Goal: Information Seeking & Learning: Learn about a topic

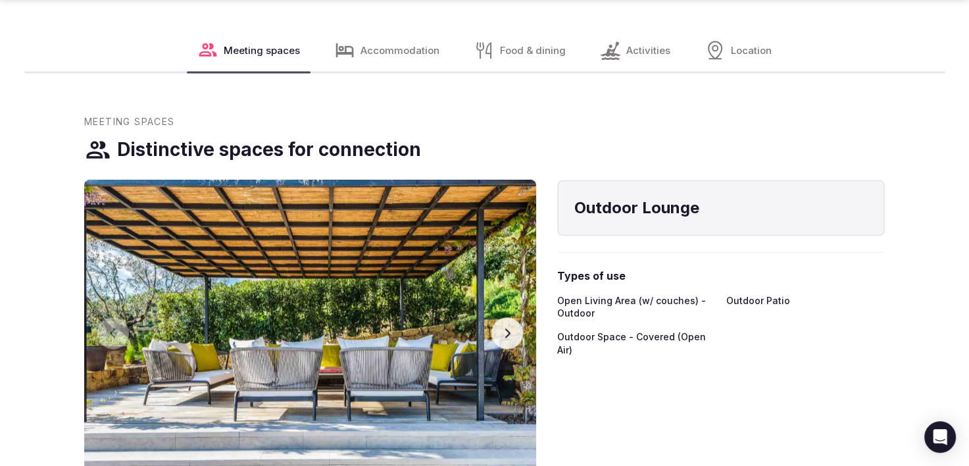
scroll to position [1776, 0]
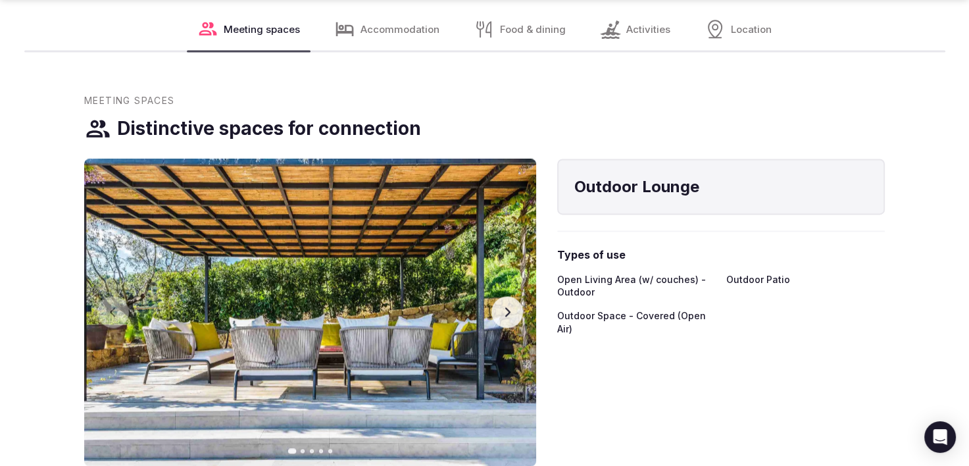
click at [512, 316] on icon "button" at bounding box center [507, 312] width 11 height 11
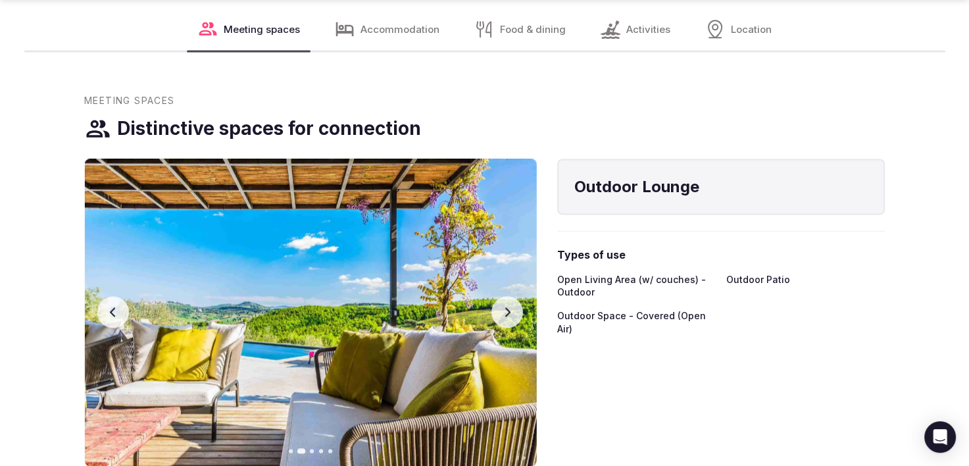
click at [512, 316] on icon "button" at bounding box center [507, 312] width 11 height 11
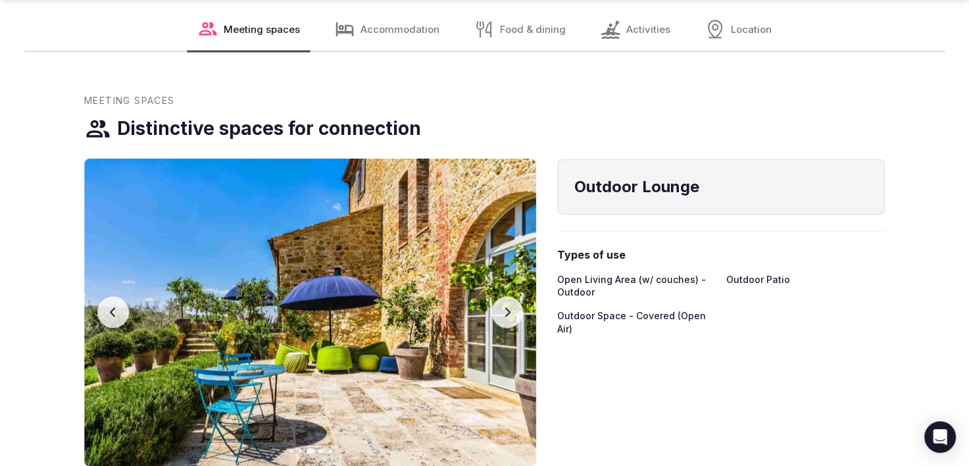
click at [512, 316] on icon "button" at bounding box center [507, 312] width 11 height 11
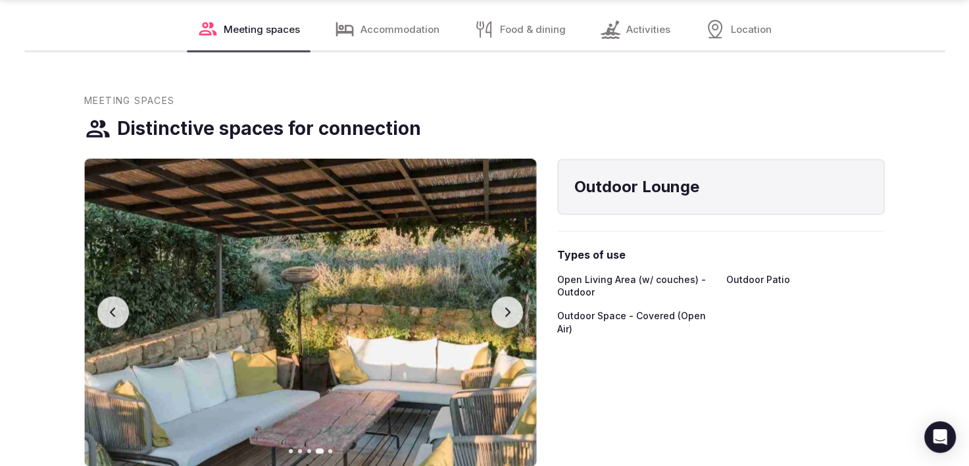
click at [512, 316] on icon "button" at bounding box center [507, 312] width 11 height 11
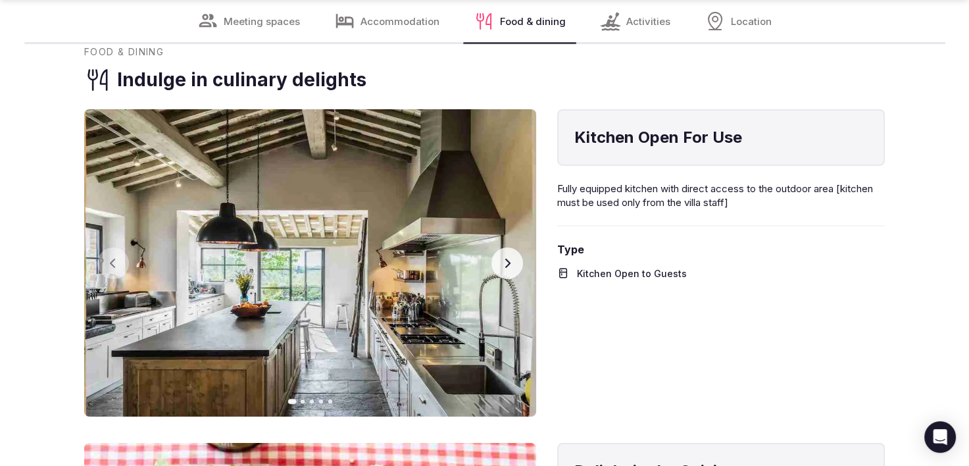
scroll to position [4474, 0]
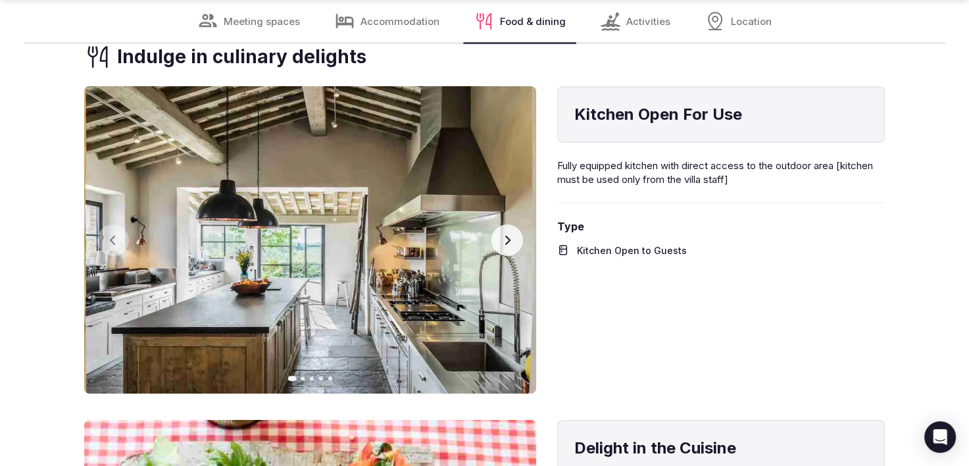
click at [508, 245] on icon "button" at bounding box center [507, 240] width 11 height 11
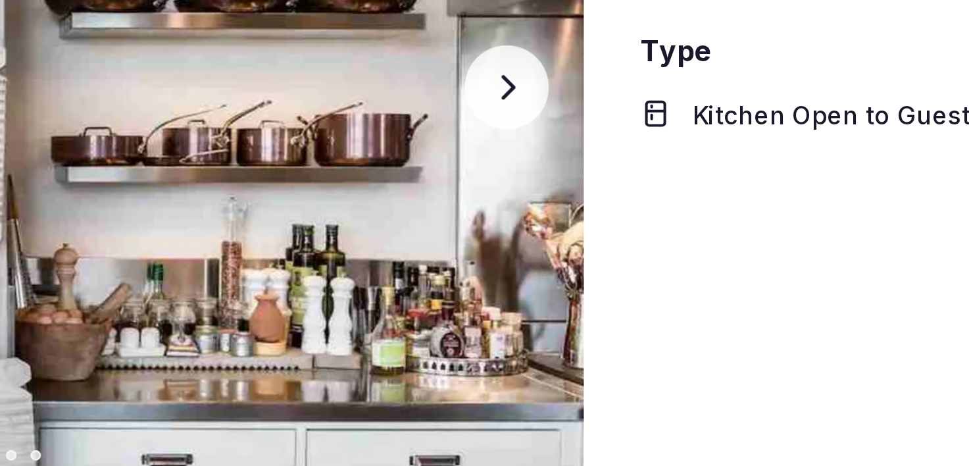
click at [507, 245] on icon "button" at bounding box center [507, 240] width 11 height 11
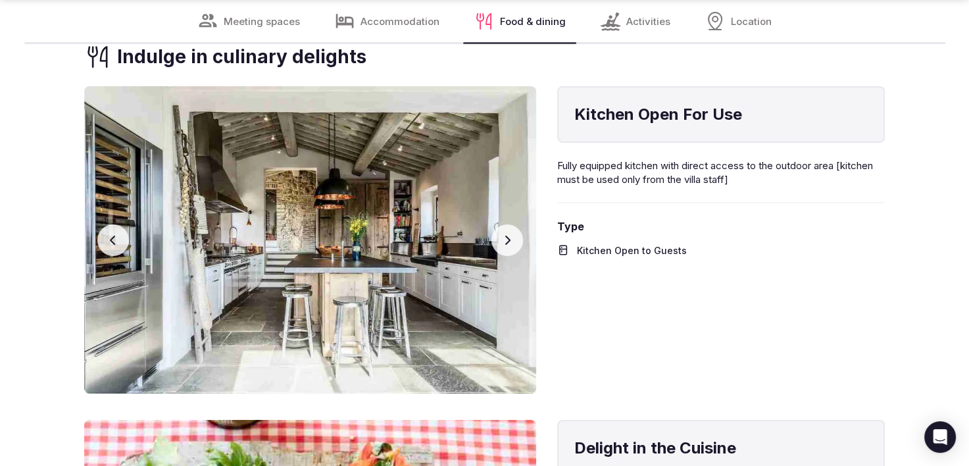
click at [509, 256] on button "Next slide" at bounding box center [507, 240] width 32 height 32
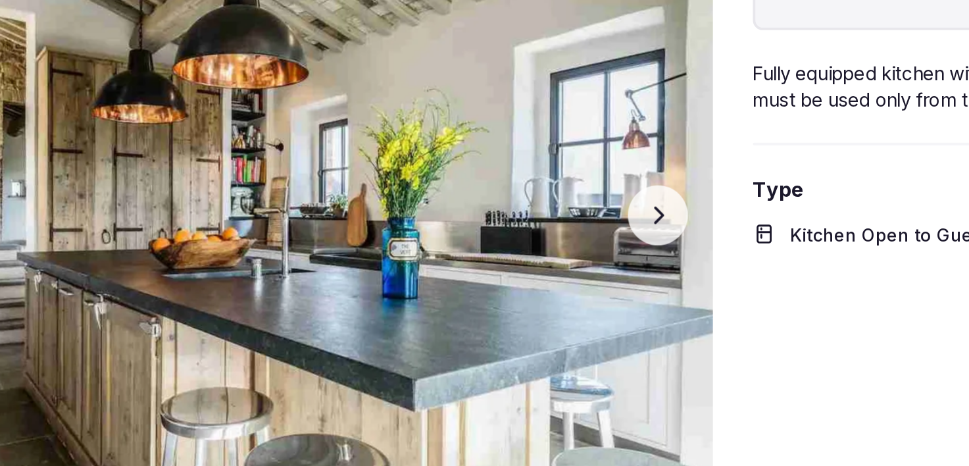
scroll to position [4469, 0]
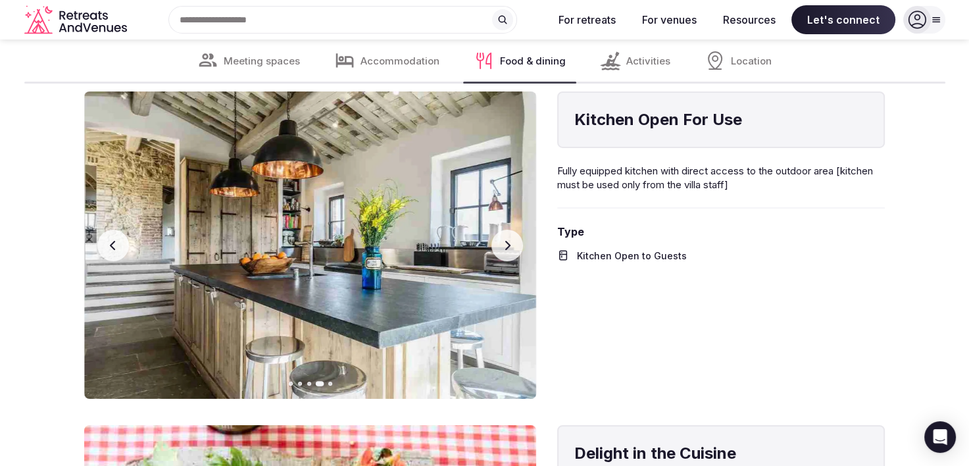
click at [499, 258] on button "Next slide" at bounding box center [507, 246] width 32 height 32
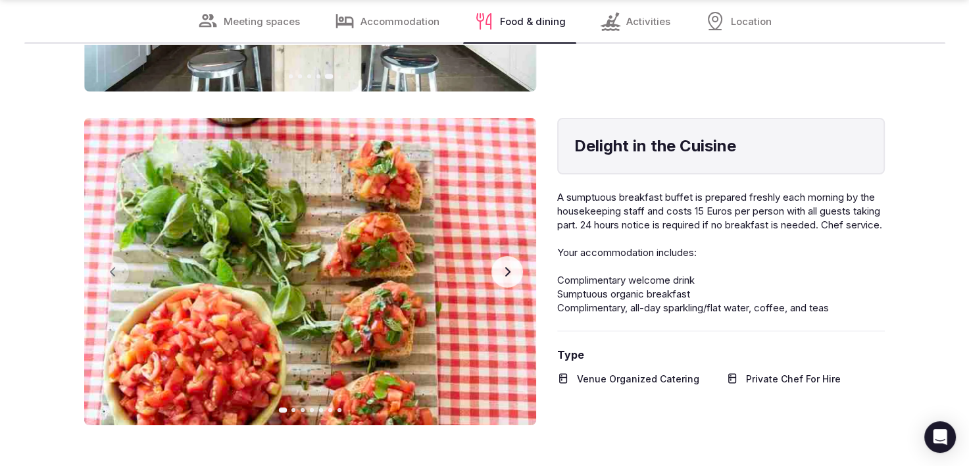
scroll to position [4798, 0]
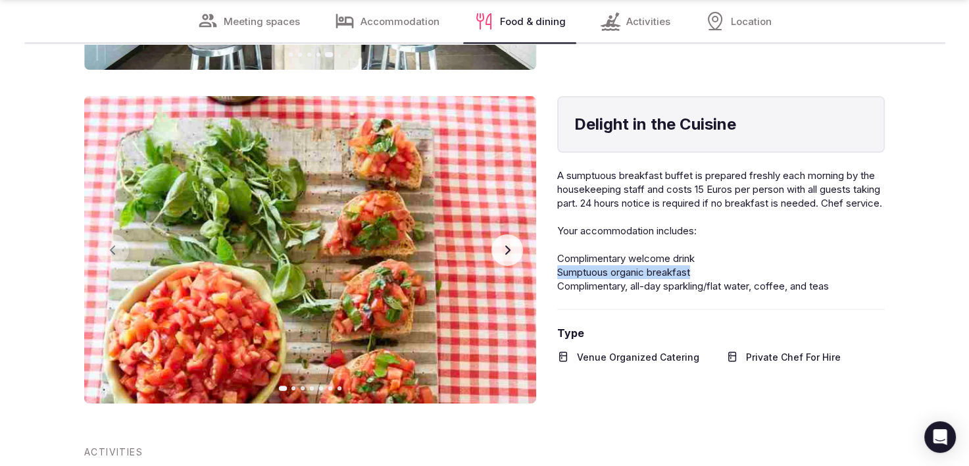
drag, startPoint x: 558, startPoint y: 296, endPoint x: 699, endPoint y: 302, distance: 140.9
click at [699, 293] on p "A sumptuous breakfast buffet is prepared freshly each morning by the housekeepi…" at bounding box center [721, 230] width 328 height 124
copy span "Sumptuous organic breakfast"
click at [505, 255] on icon "button" at bounding box center [507, 250] width 11 height 11
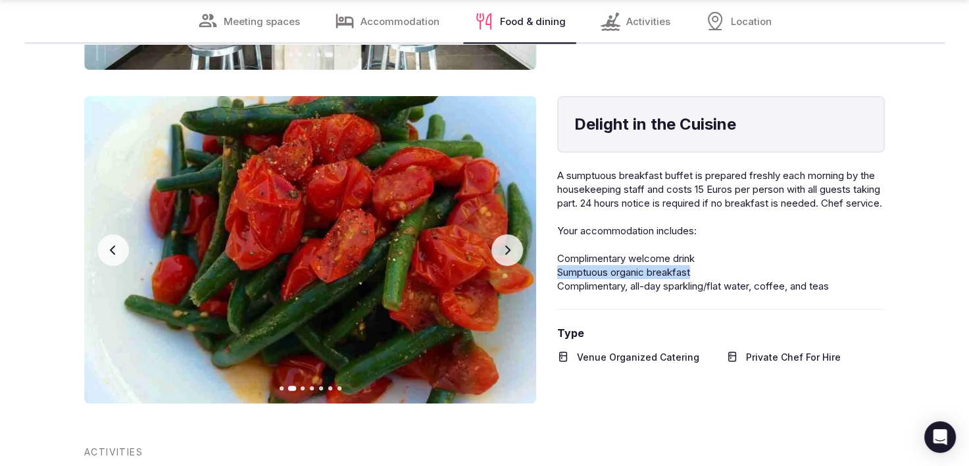
click at [505, 255] on icon "button" at bounding box center [507, 250] width 11 height 11
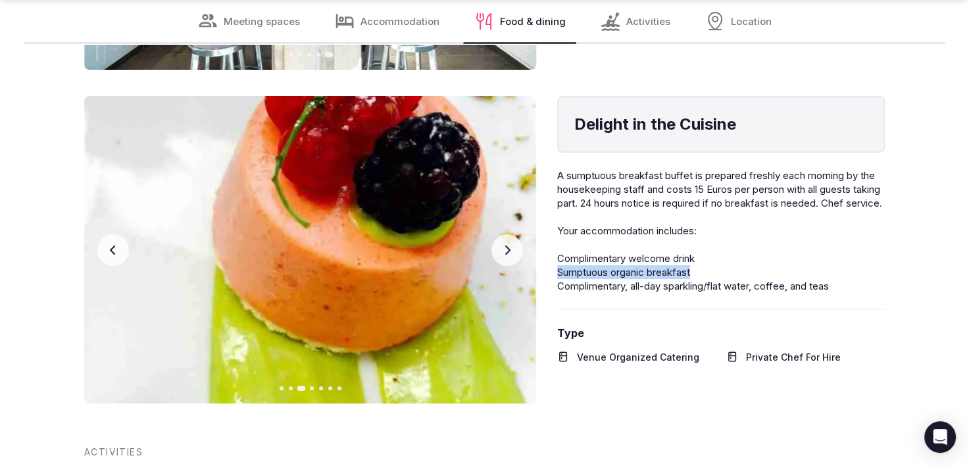
click at [505, 255] on icon "button" at bounding box center [507, 250] width 11 height 11
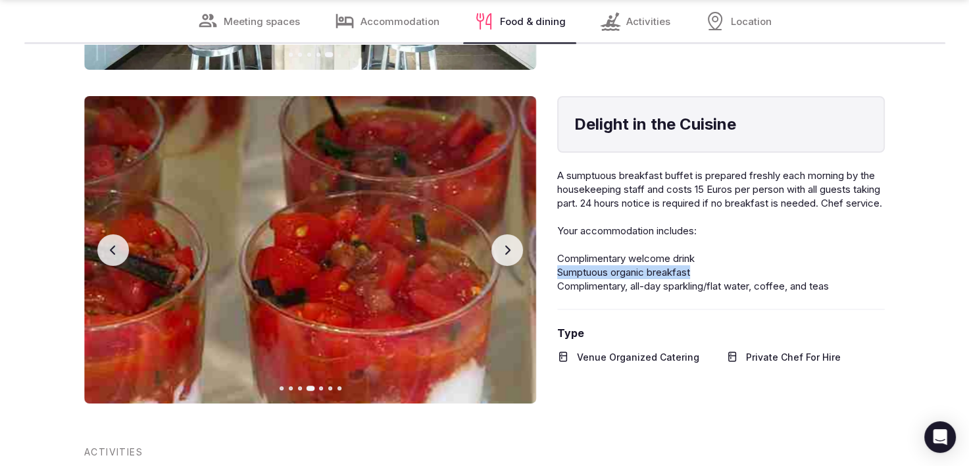
click at [505, 255] on icon "button" at bounding box center [507, 250] width 11 height 11
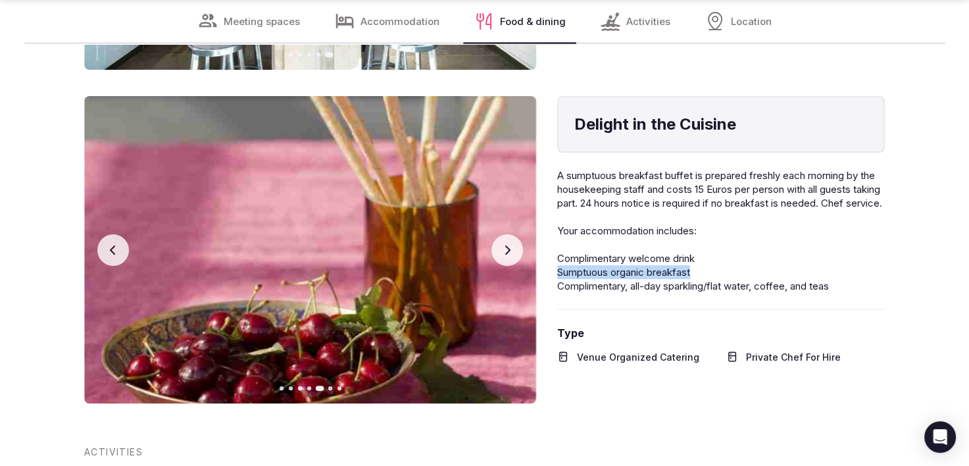
click at [505, 255] on icon "button" at bounding box center [507, 250] width 11 height 11
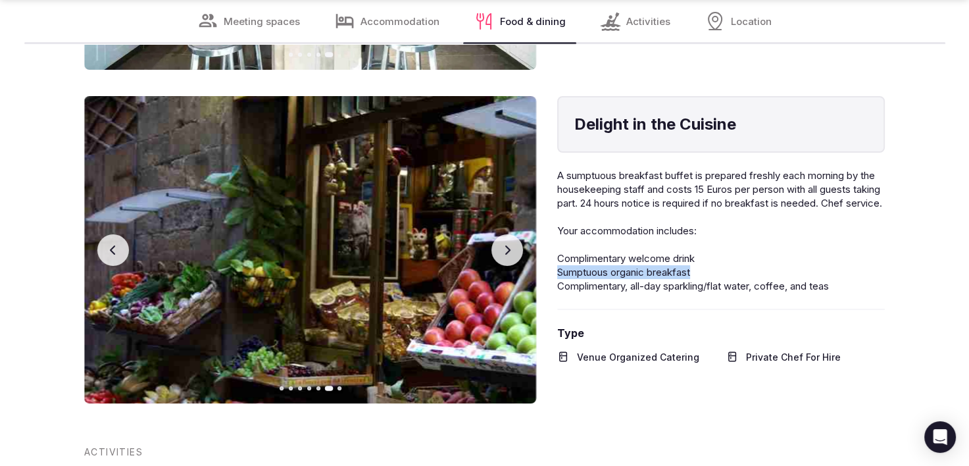
click at [505, 255] on icon "button" at bounding box center [507, 250] width 11 height 11
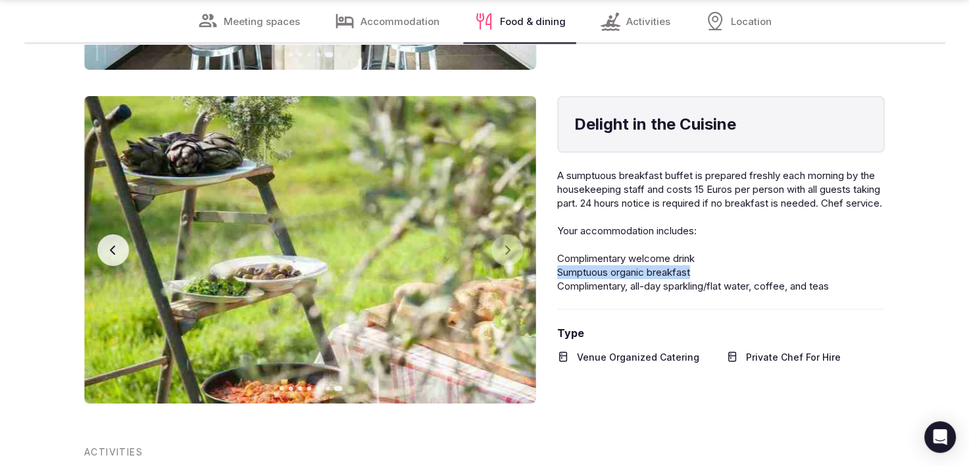
click at [121, 264] on button "Previous slide" at bounding box center [113, 250] width 32 height 32
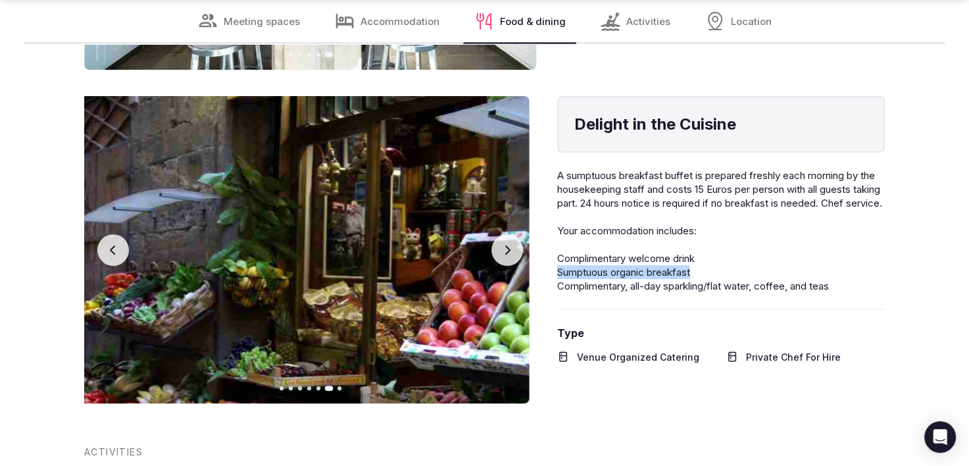
click at [120, 264] on button "Previous slide" at bounding box center [113, 250] width 32 height 32
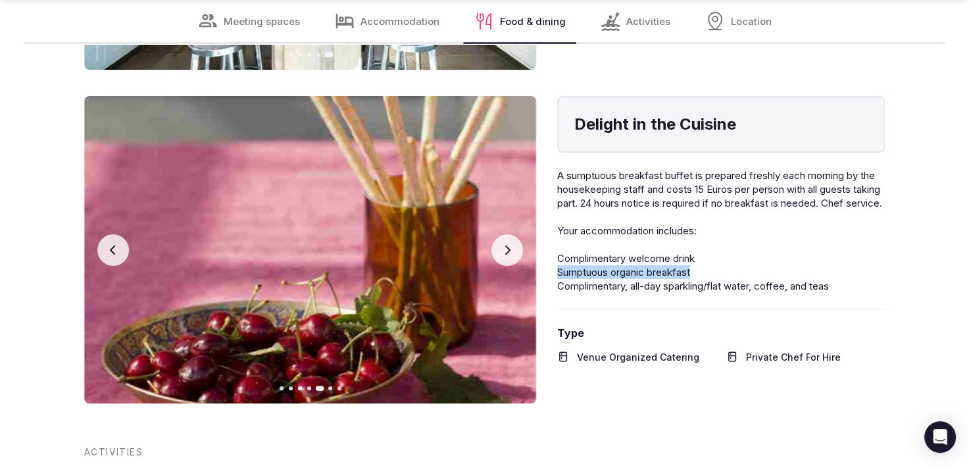
click at [120, 264] on button "Previous slide" at bounding box center [113, 250] width 32 height 32
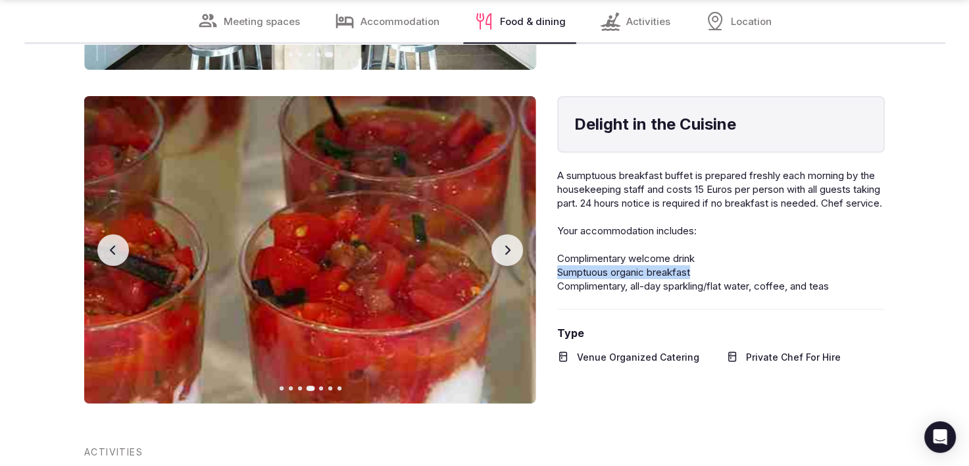
click at [120, 264] on button "Previous slide" at bounding box center [113, 250] width 32 height 32
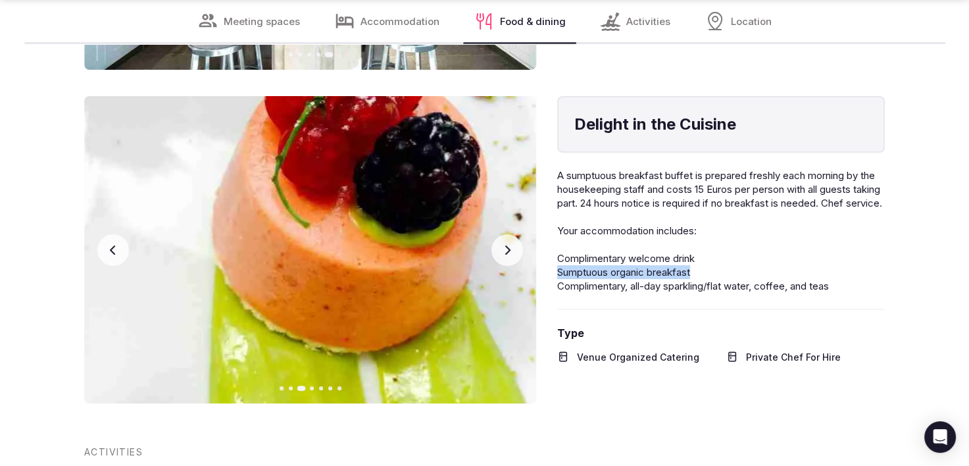
click at [120, 264] on button "Previous slide" at bounding box center [113, 250] width 32 height 32
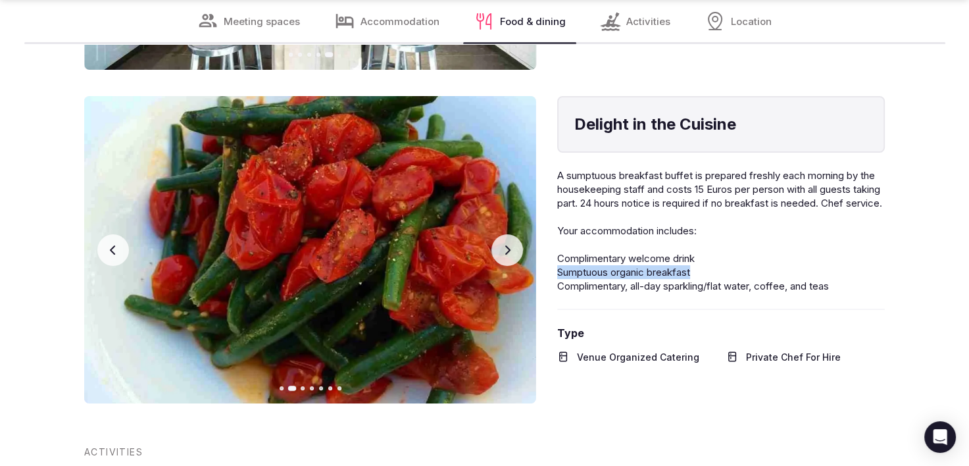
click at [120, 264] on button "Previous slide" at bounding box center [113, 250] width 32 height 32
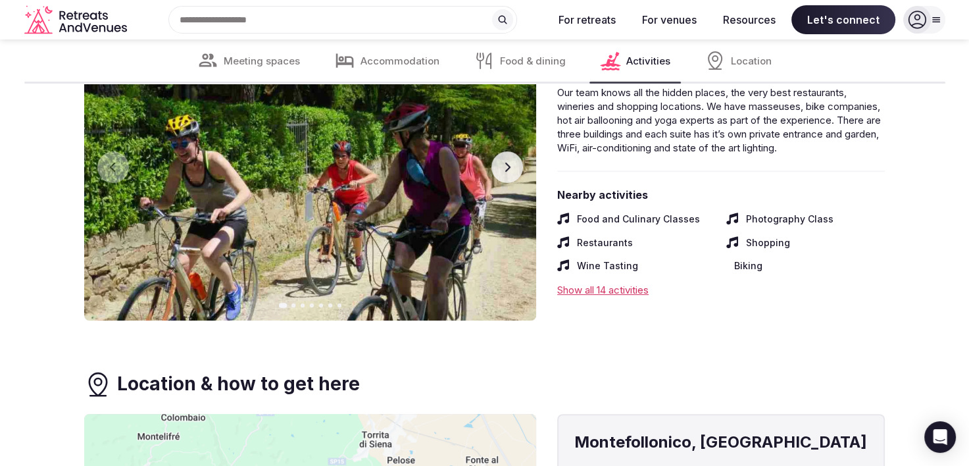
scroll to position [5258, 0]
